Goal: Information Seeking & Learning: Check status

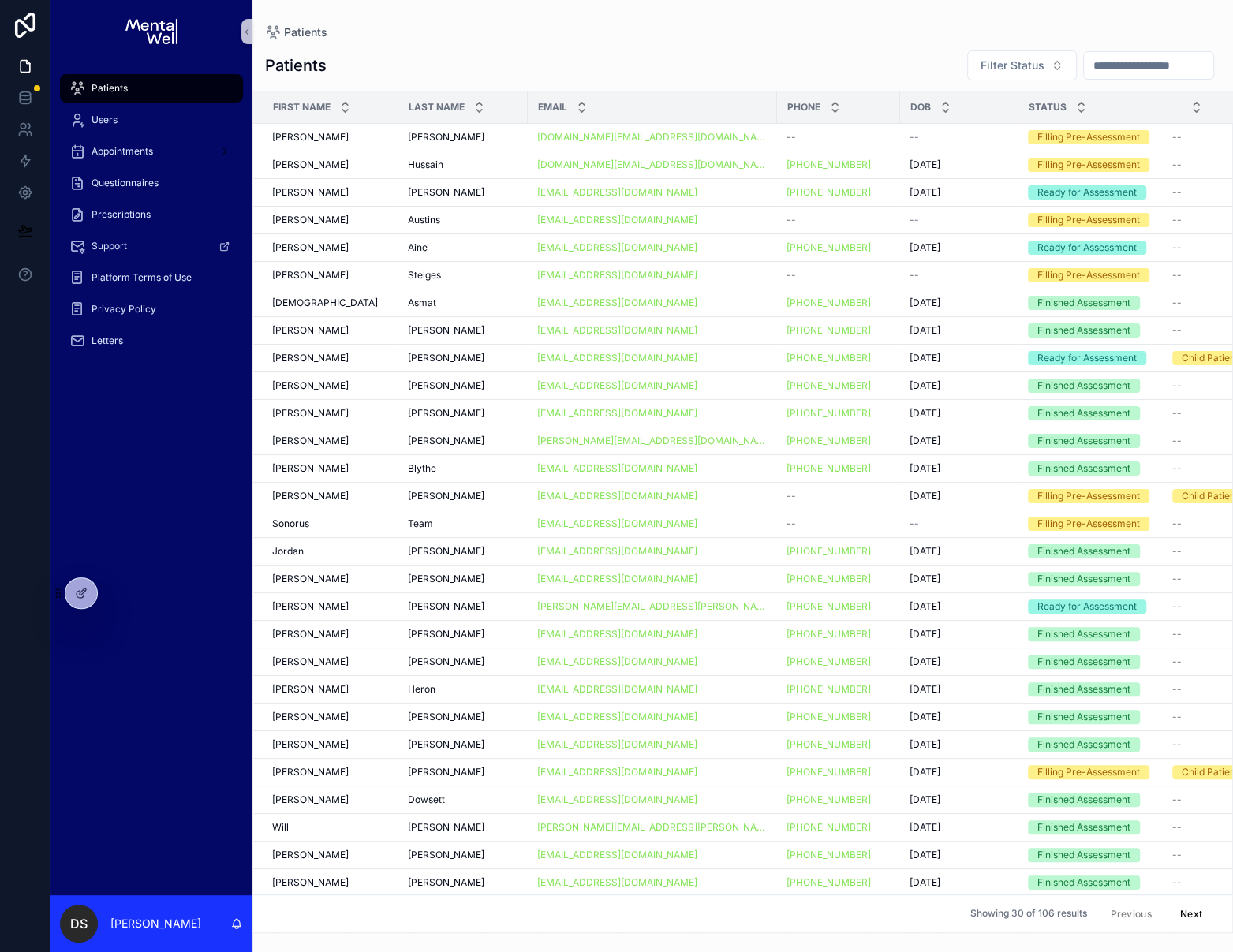
click at [1116, 68] on input "scrollable content" at bounding box center [1148, 65] width 129 height 22
type input "*****"
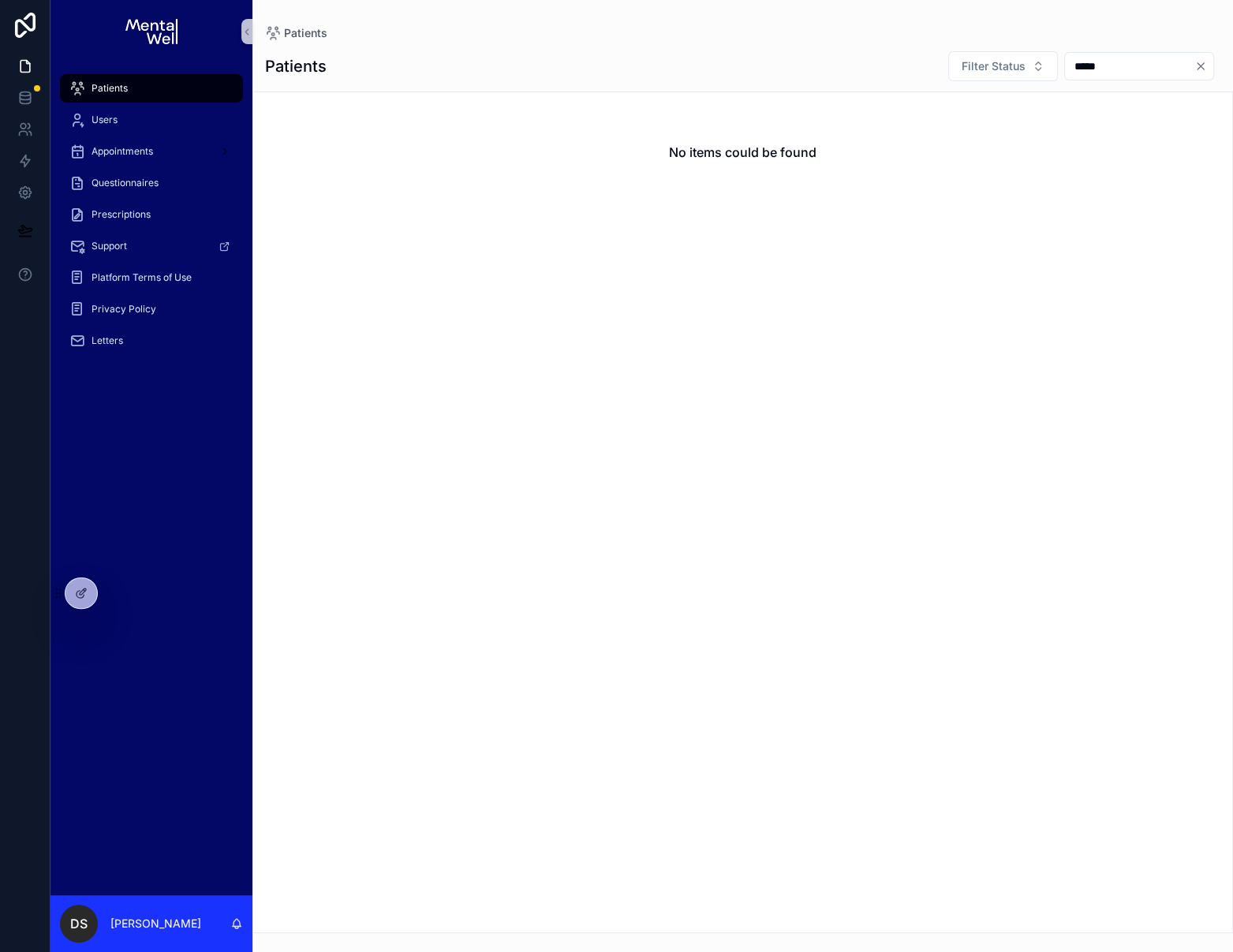
click at [1202, 67] on icon "Clear" at bounding box center [1200, 66] width 13 height 13
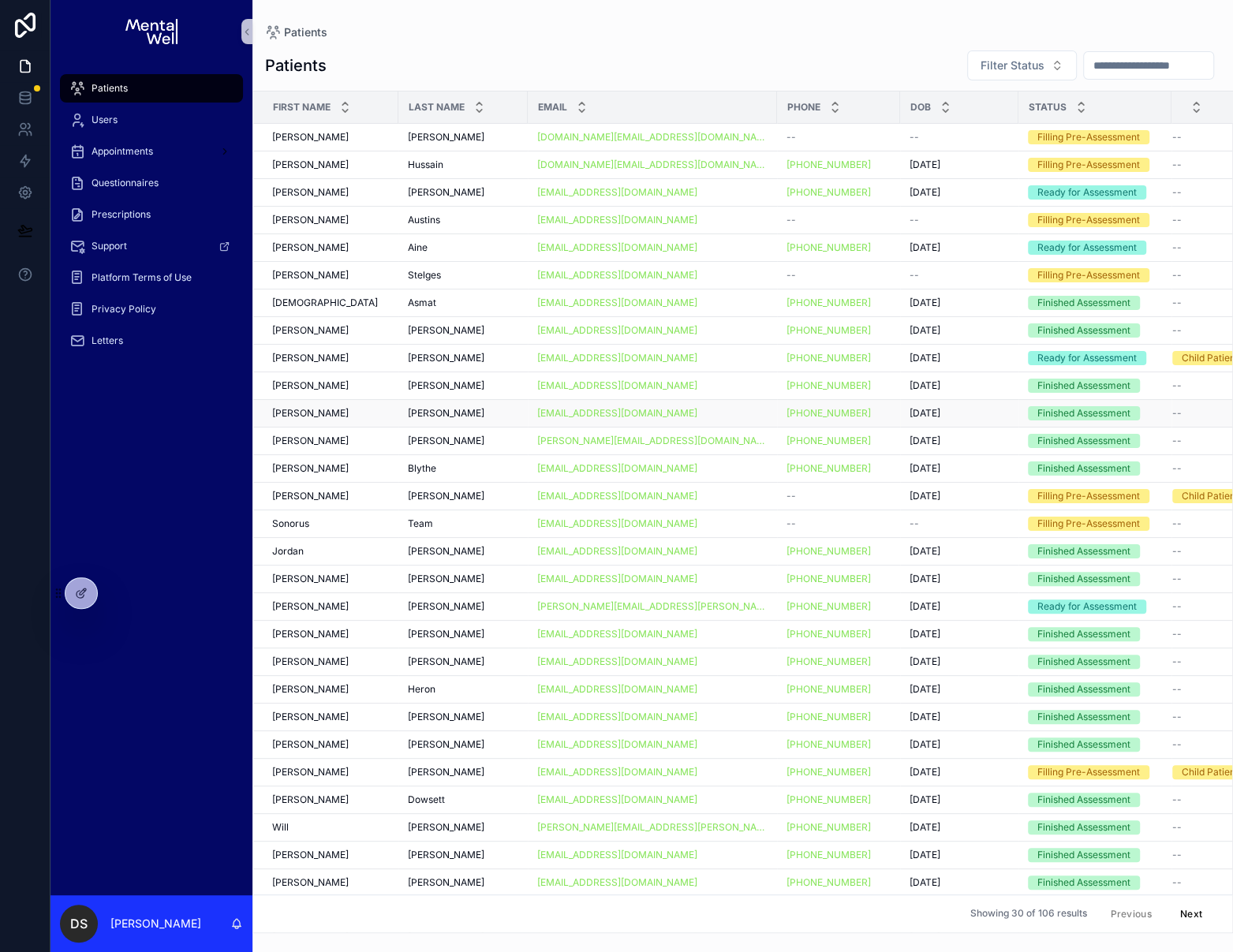
click at [348, 407] on div "[PERSON_NAME] [PERSON_NAME]" at bounding box center [330, 414] width 116 height 13
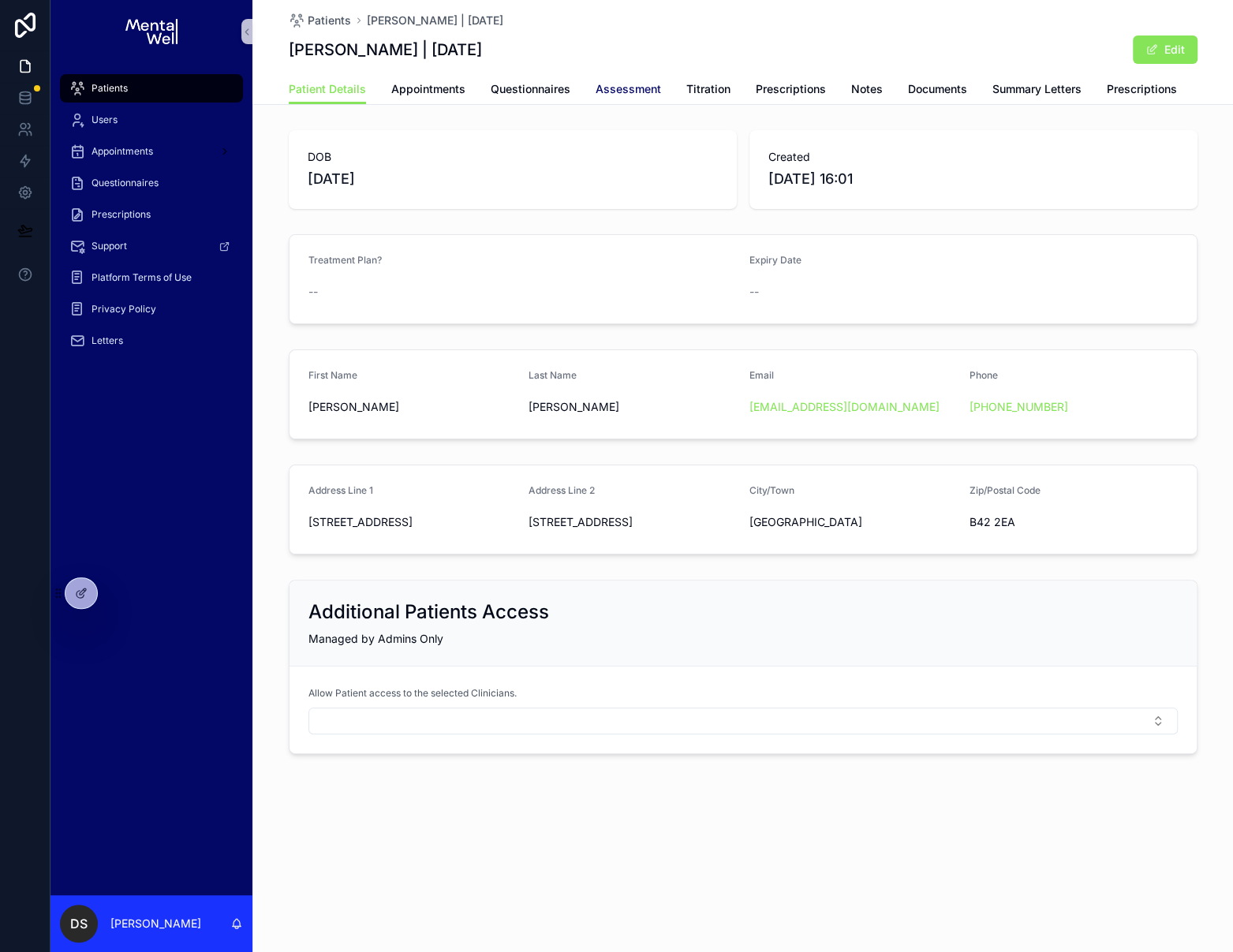
click at [611, 89] on span "Assessment" at bounding box center [628, 88] width 65 height 15
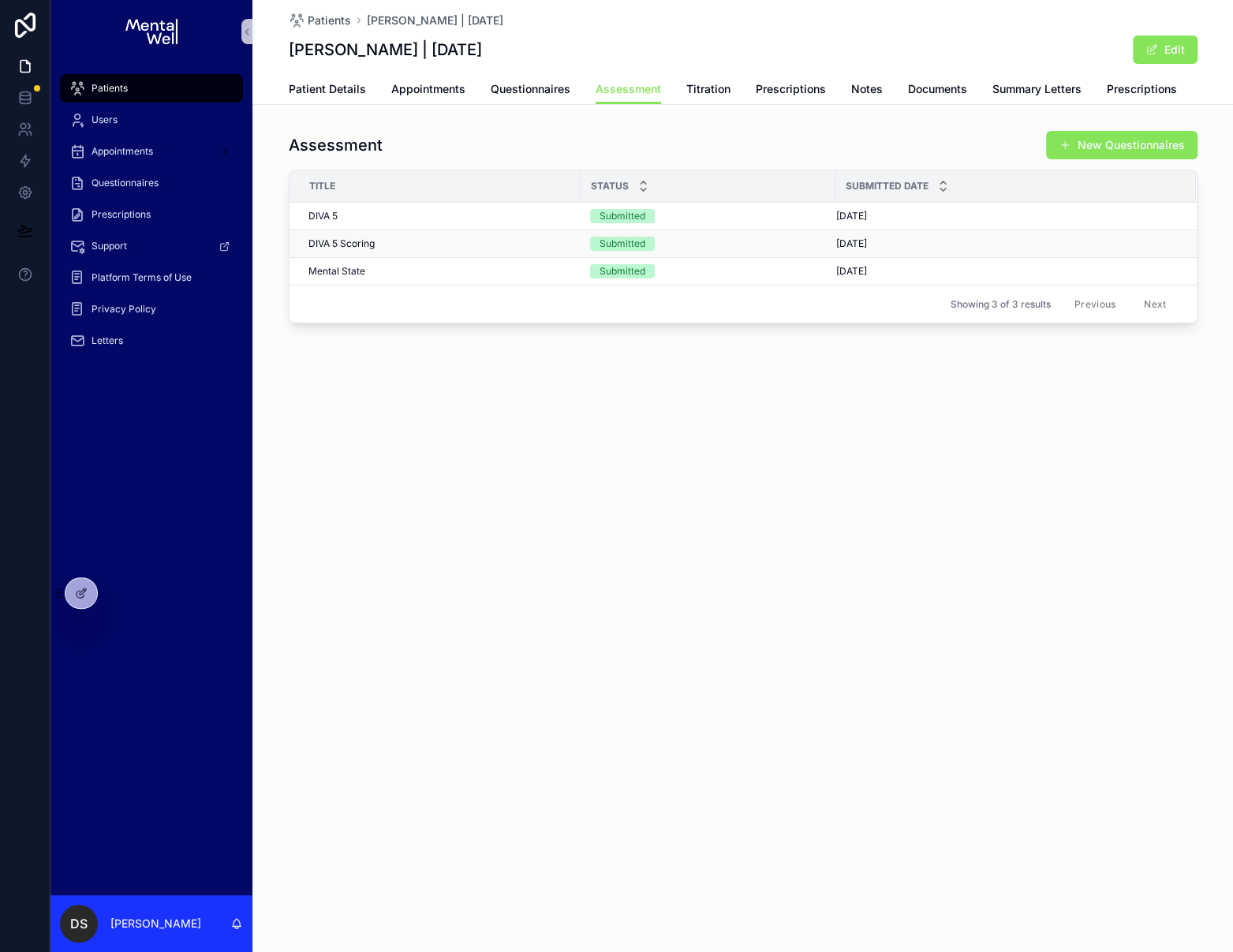
click at [418, 238] on div "DIVA 5 Scoring DIVA 5 Scoring" at bounding box center [439, 244] width 263 height 13
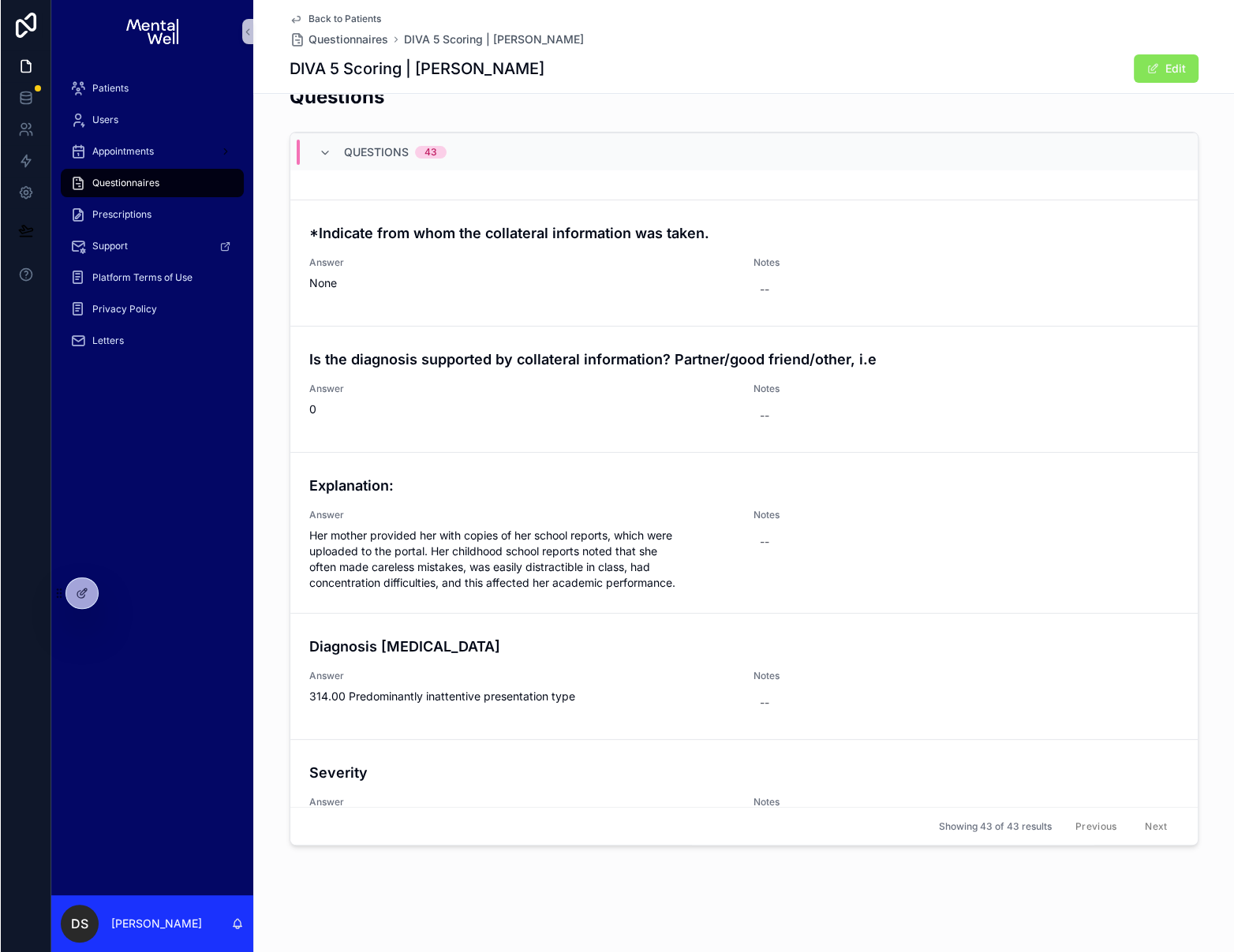
scroll to position [4945, 0]
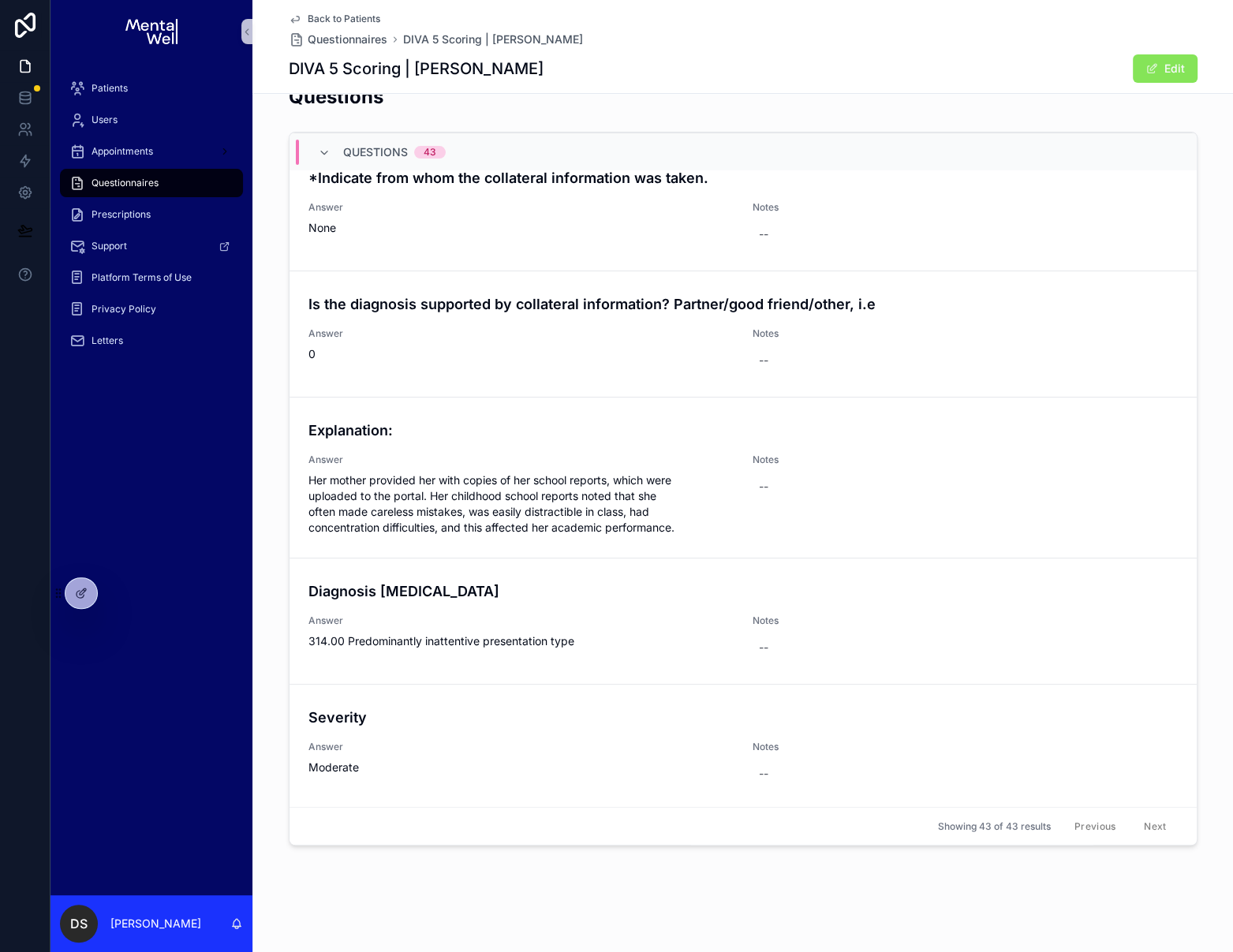
click at [1002, 65] on div "DIVA 5 Scoring | [PERSON_NAME] Edit" at bounding box center [742, 68] width 908 height 30
